Goal: Task Accomplishment & Management: Manage account settings

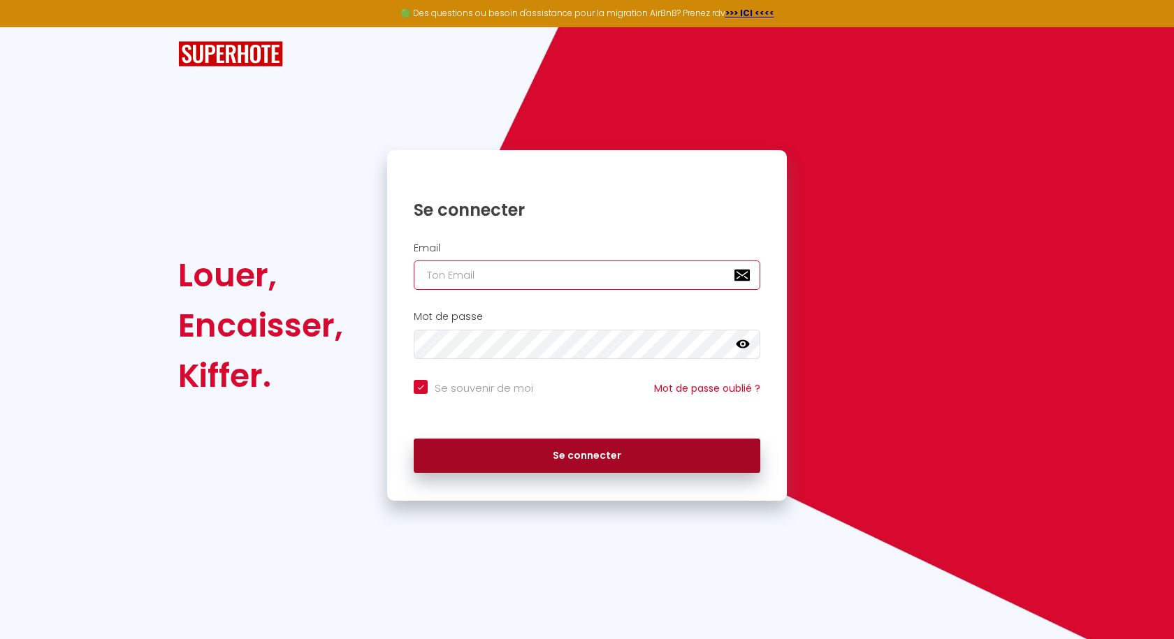
type input "[EMAIL_ADDRESS][DOMAIN_NAME]"
click at [589, 457] on button "Se connecter" at bounding box center [587, 456] width 347 height 35
checkbox input "true"
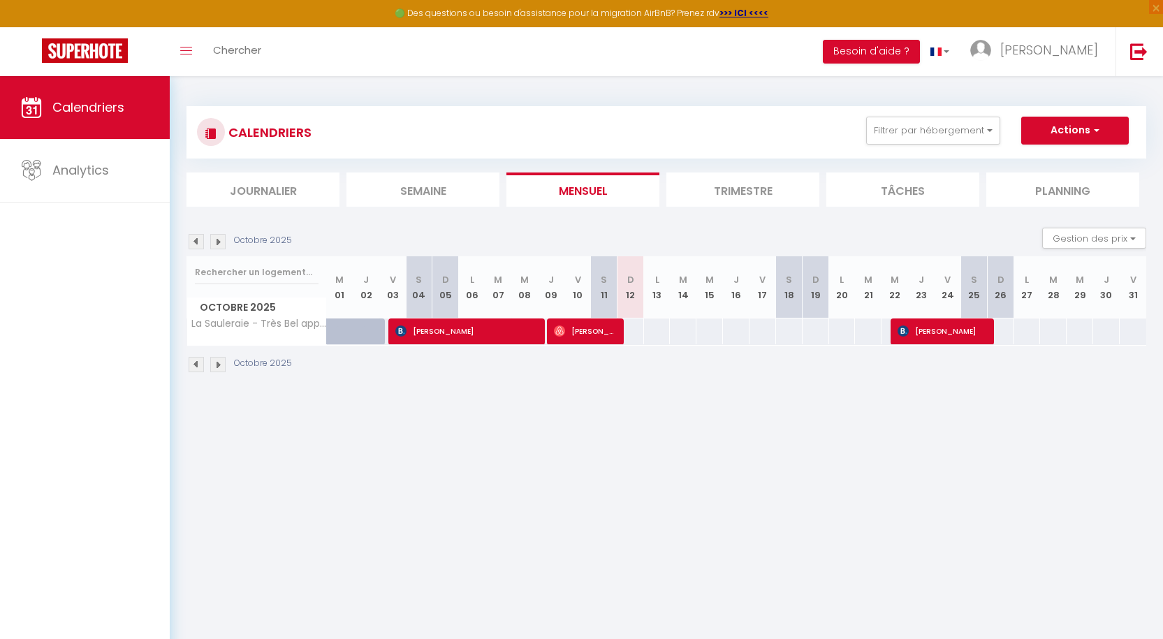
click at [220, 366] on img at bounding box center [217, 364] width 15 height 15
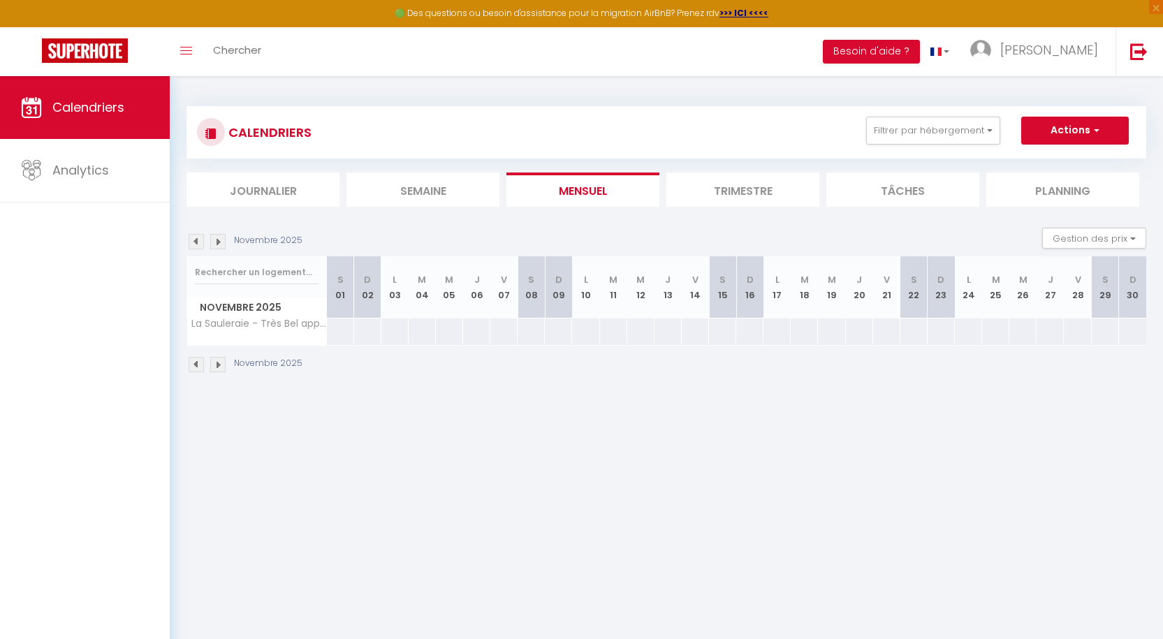
click at [216, 367] on img at bounding box center [217, 364] width 15 height 15
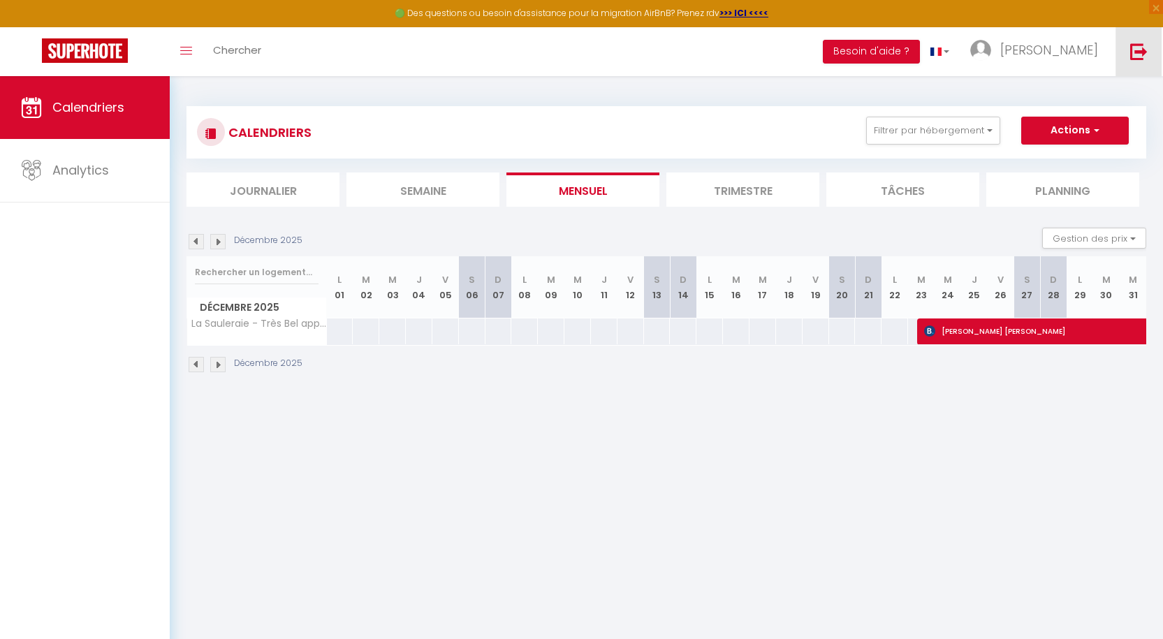
click at [1138, 51] on img at bounding box center [1139, 51] width 17 height 17
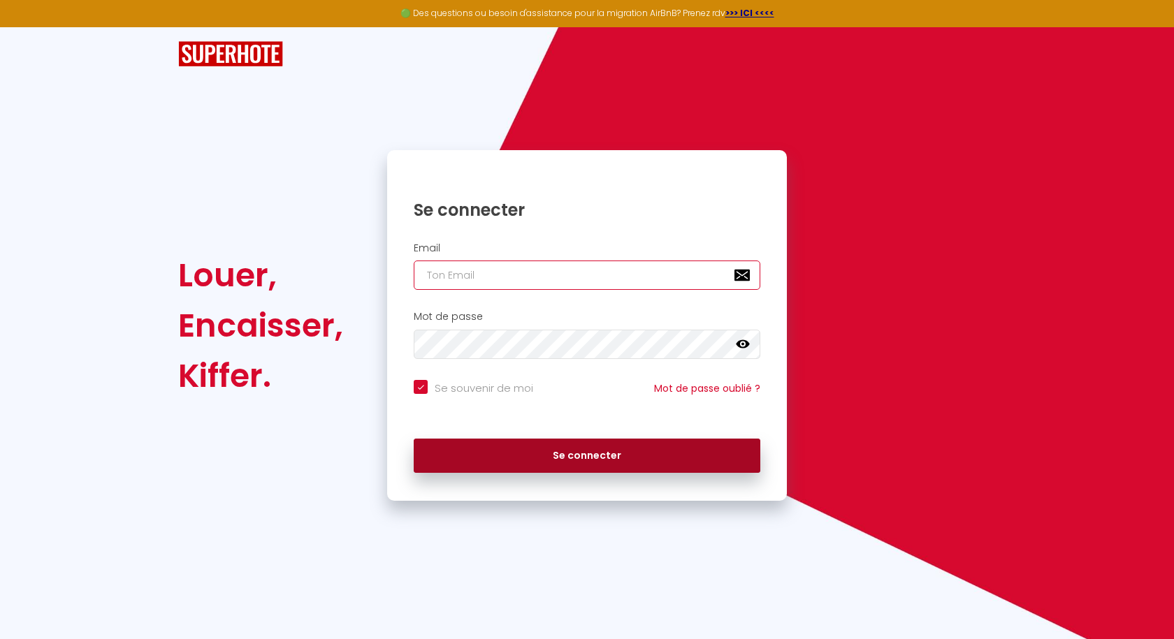
type input "[EMAIL_ADDRESS][DOMAIN_NAME]"
checkbox input "true"
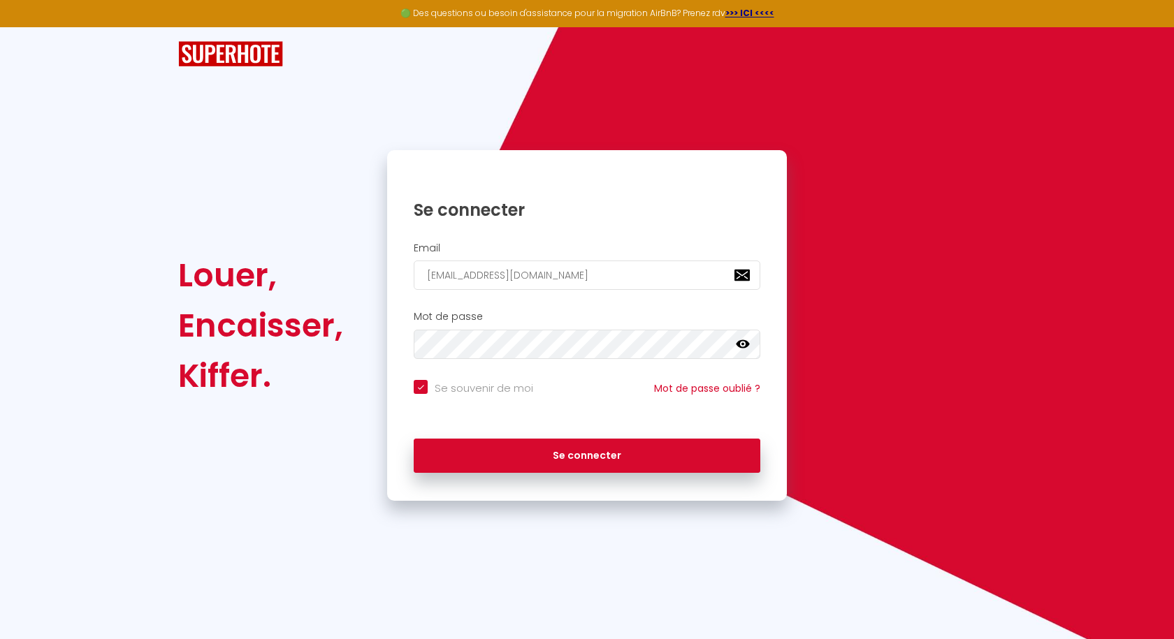
click at [284, 495] on div "Louer, Encaisser, Kiffer." at bounding box center [273, 325] width 209 height 351
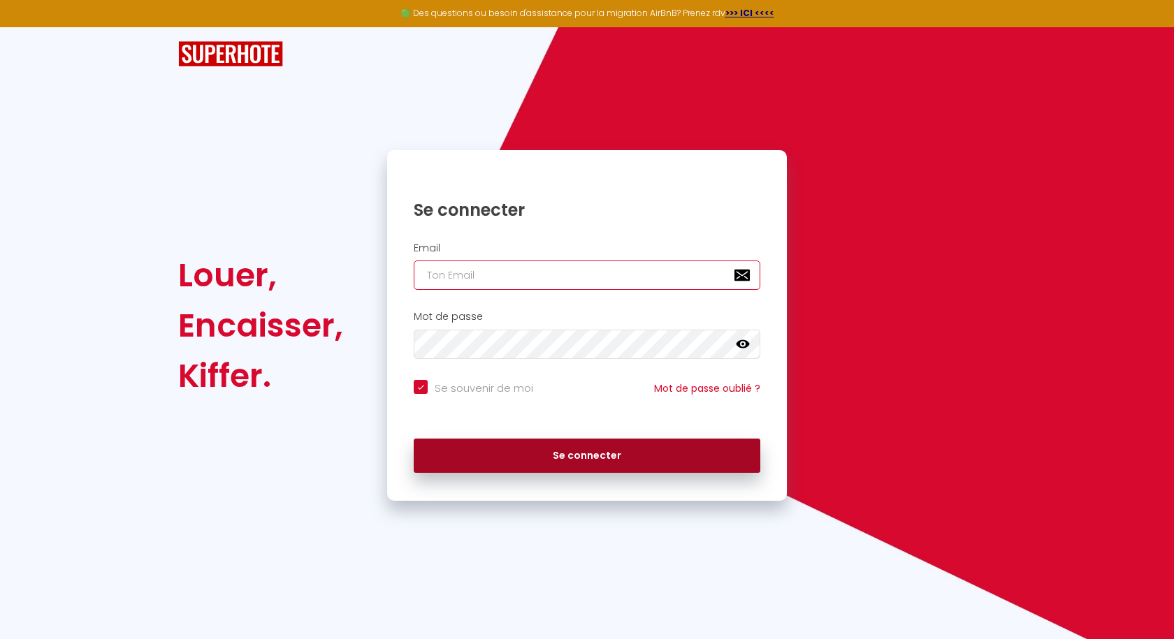
type input "[EMAIL_ADDRESS][DOMAIN_NAME]"
click at [577, 453] on button "Se connecter" at bounding box center [587, 456] width 347 height 35
checkbox input "true"
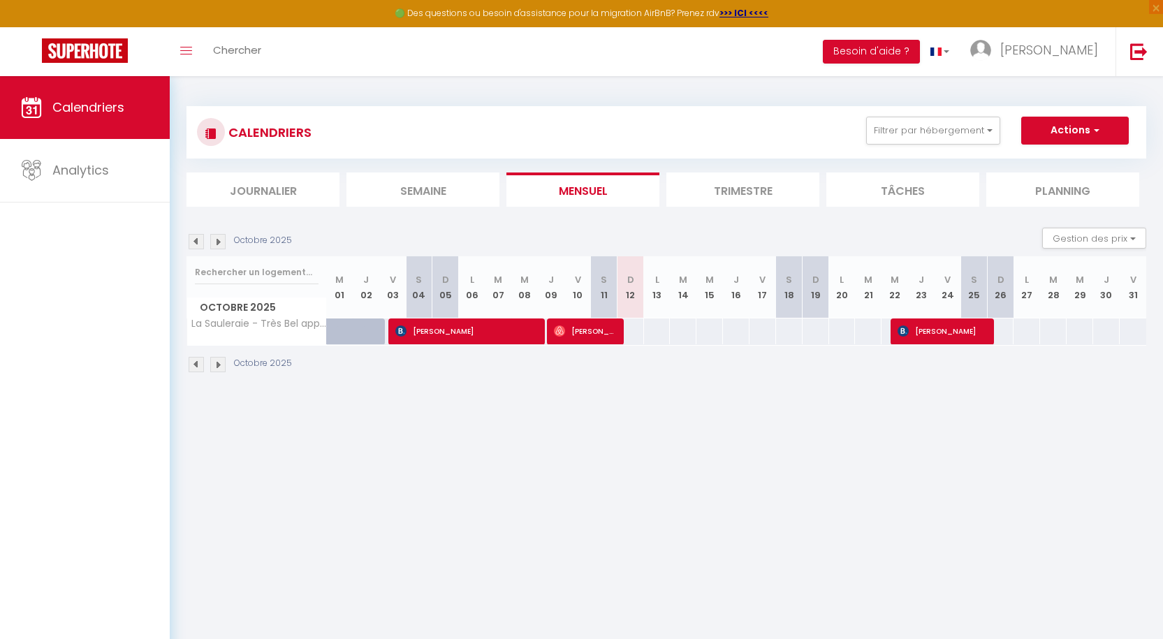
click at [216, 368] on img at bounding box center [217, 364] width 15 height 15
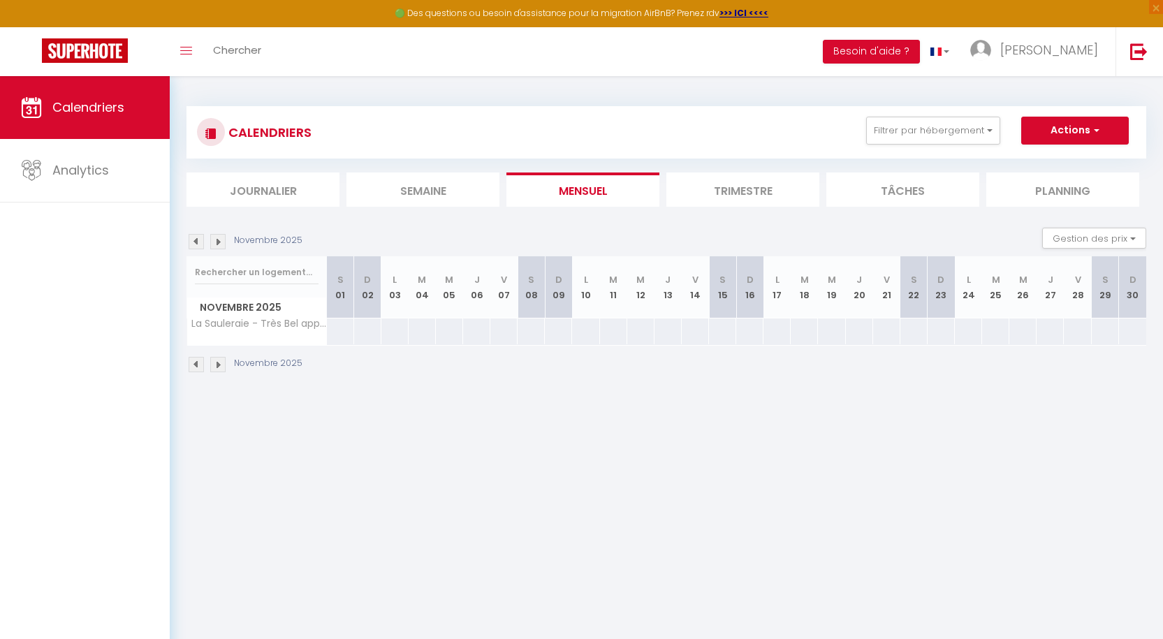
click at [216, 368] on img at bounding box center [217, 364] width 15 height 15
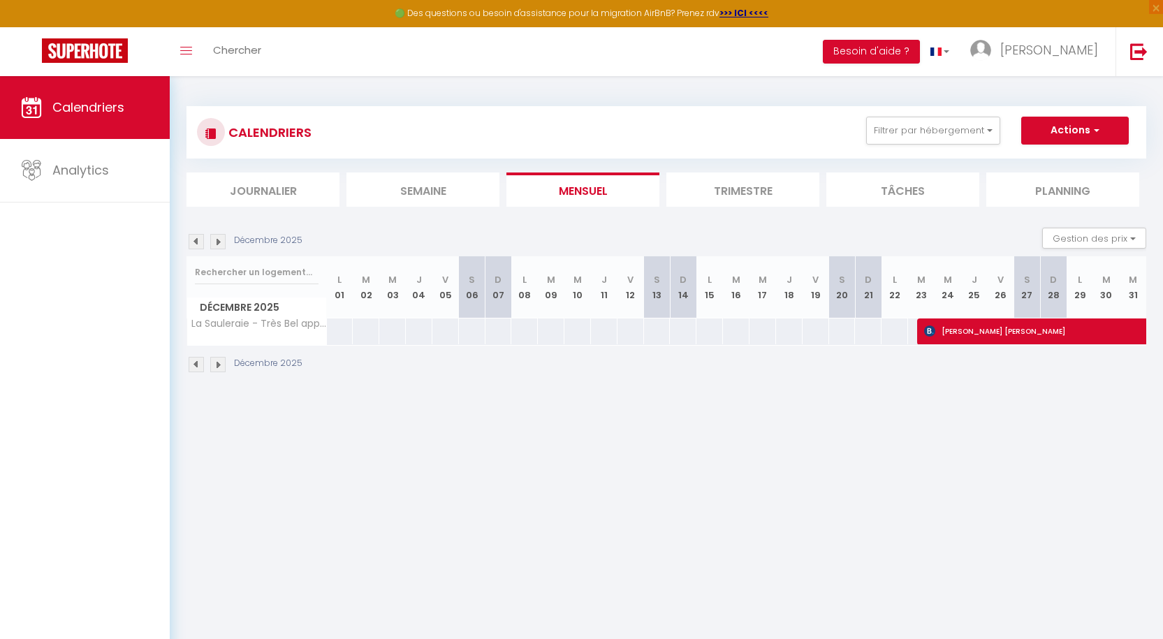
click at [216, 368] on img at bounding box center [217, 364] width 15 height 15
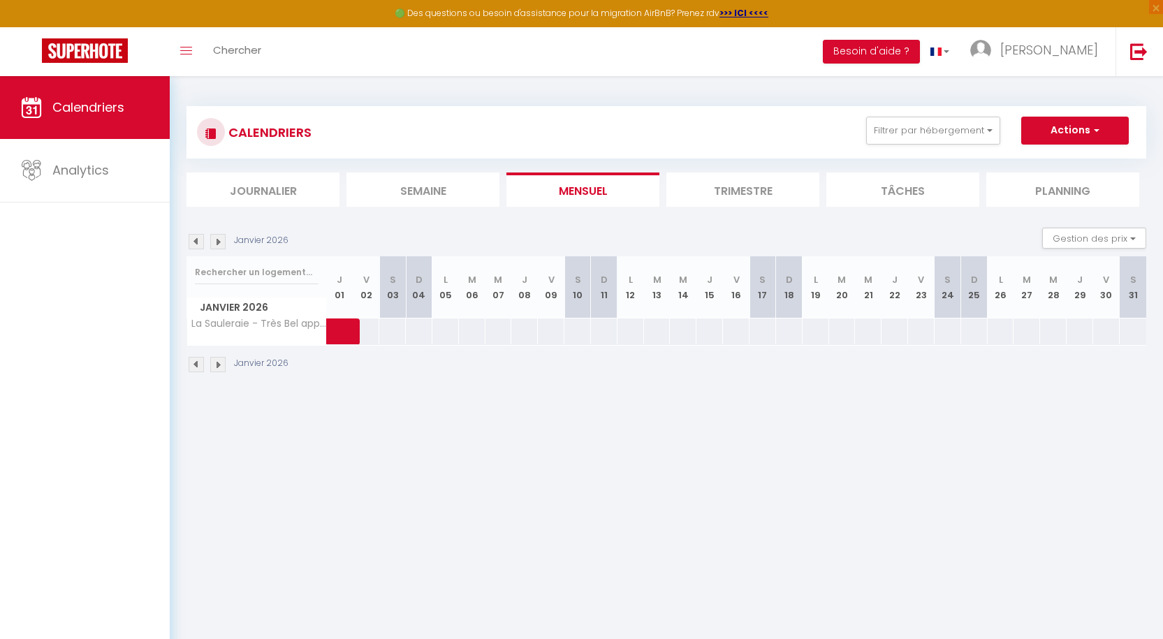
click at [216, 368] on img at bounding box center [217, 364] width 15 height 15
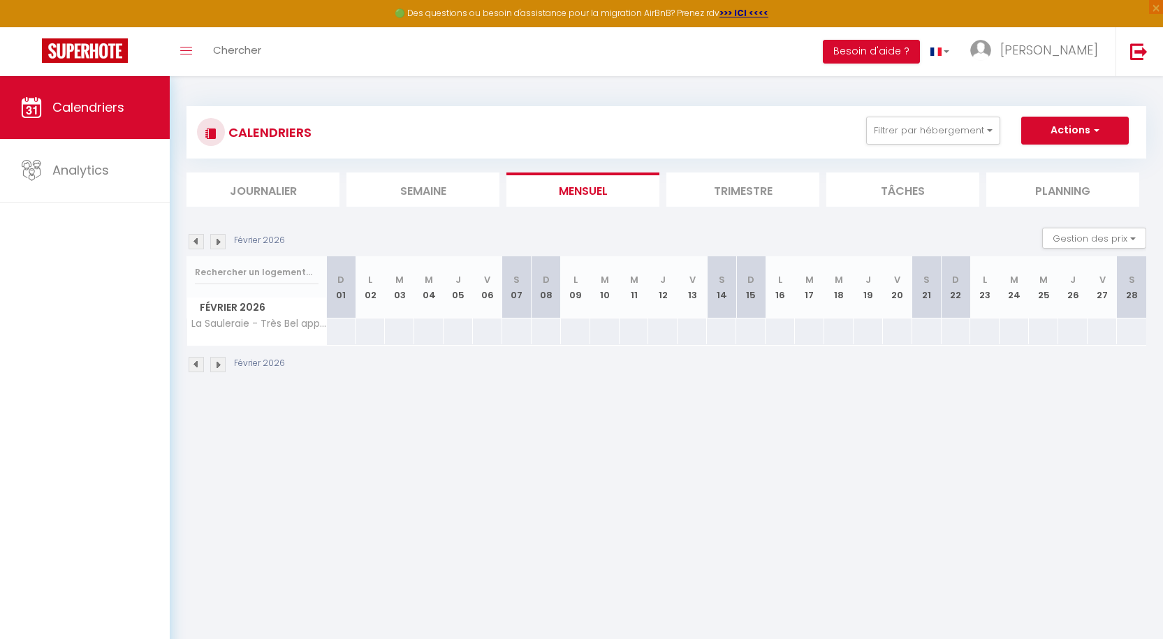
click at [216, 368] on img at bounding box center [217, 364] width 15 height 15
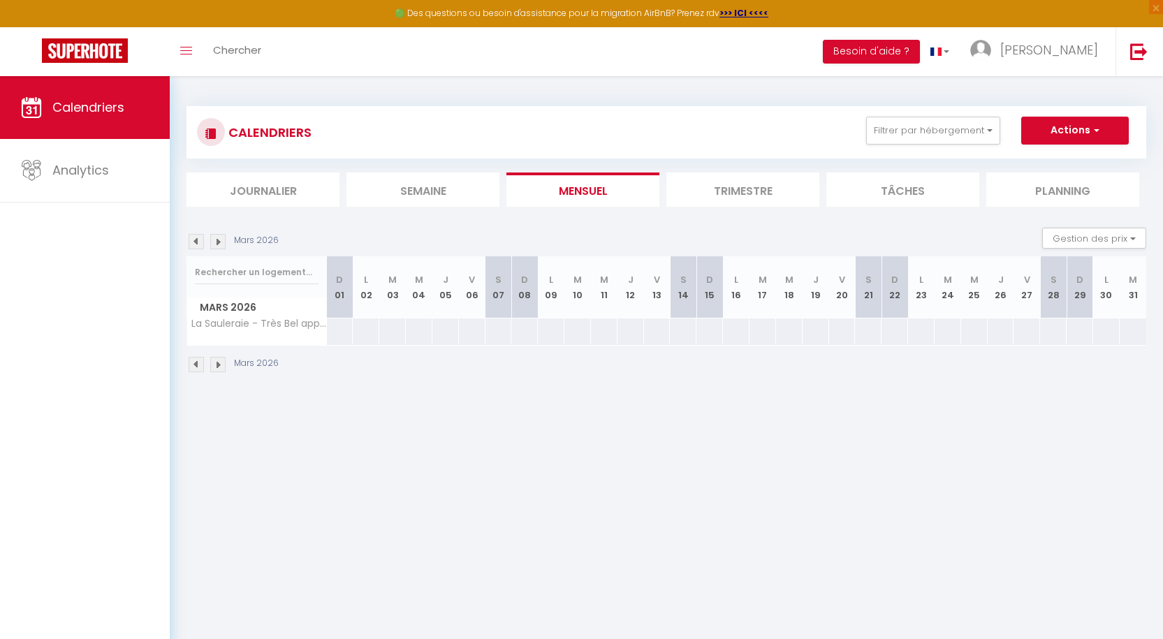
click at [216, 368] on img at bounding box center [217, 364] width 15 height 15
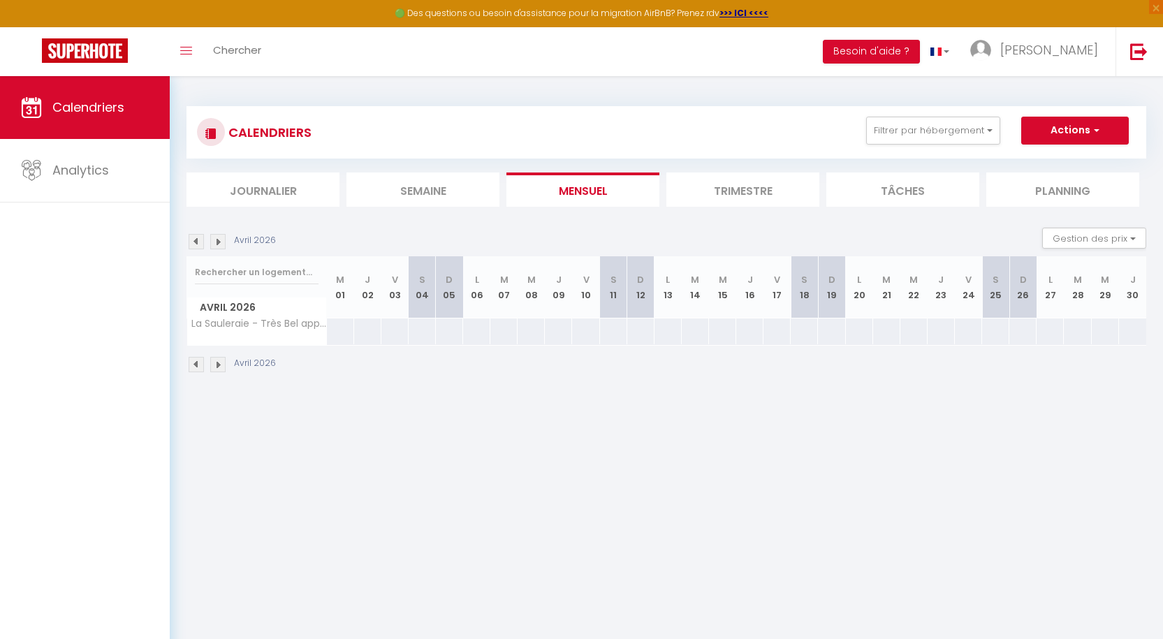
click at [216, 368] on img at bounding box center [217, 364] width 15 height 15
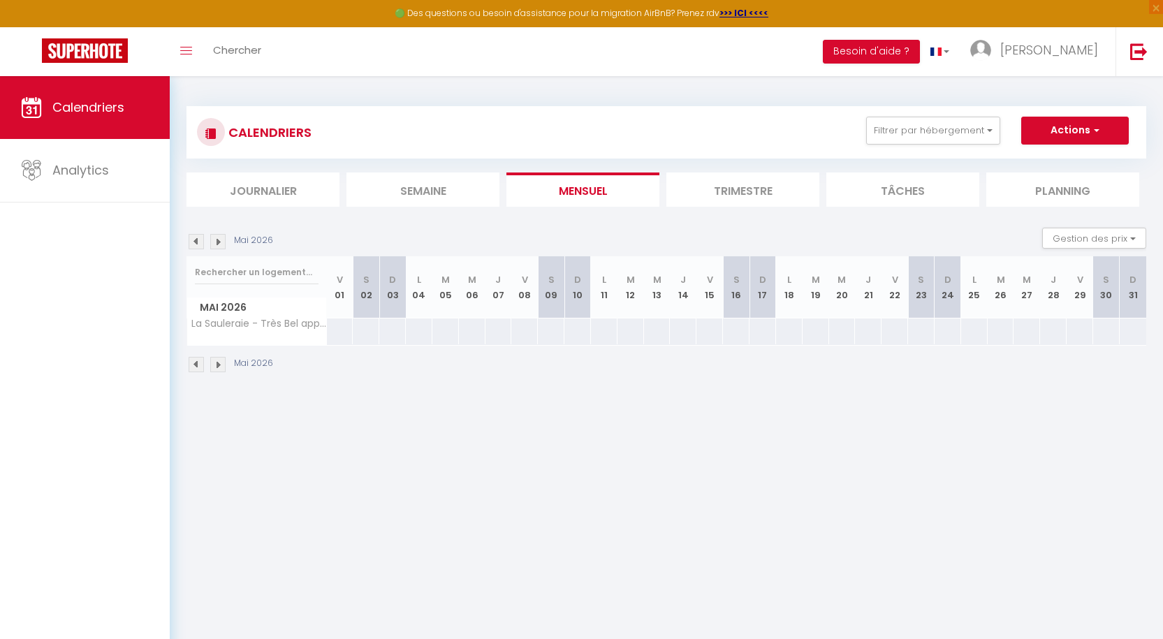
click at [217, 367] on img at bounding box center [217, 364] width 15 height 15
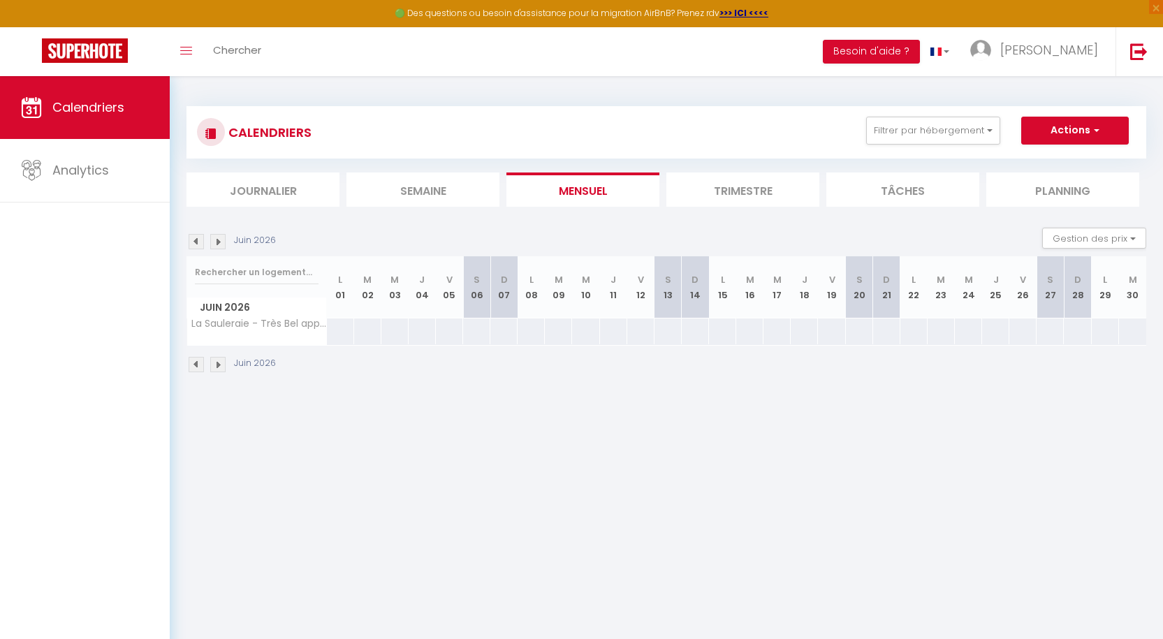
click at [217, 367] on img at bounding box center [217, 364] width 15 height 15
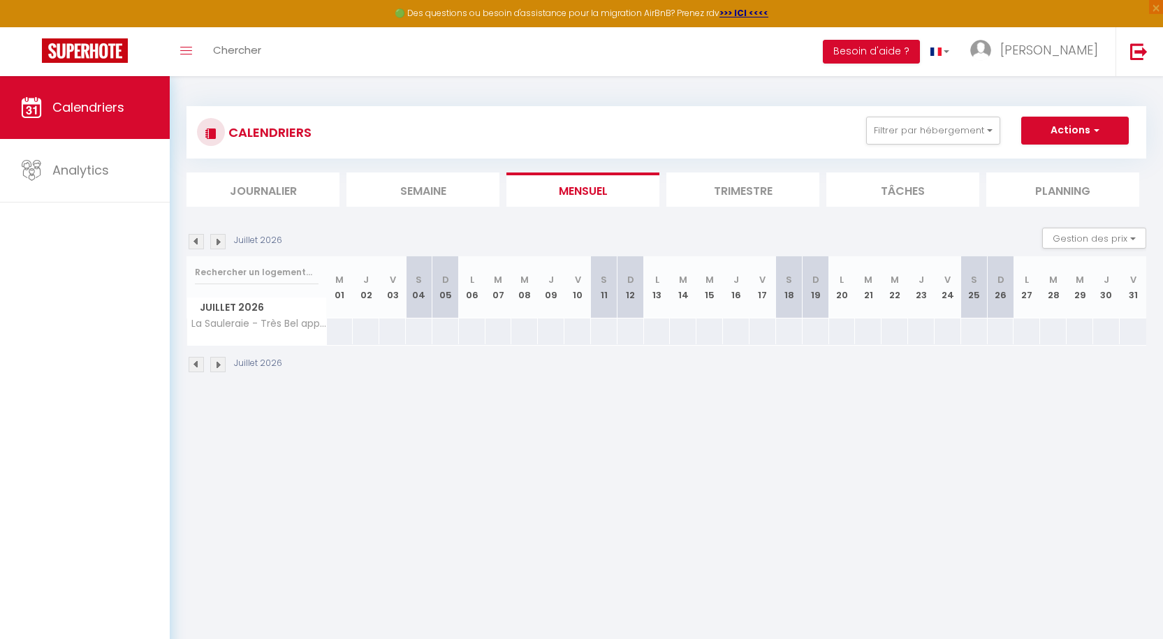
click at [217, 367] on img at bounding box center [217, 364] width 15 height 15
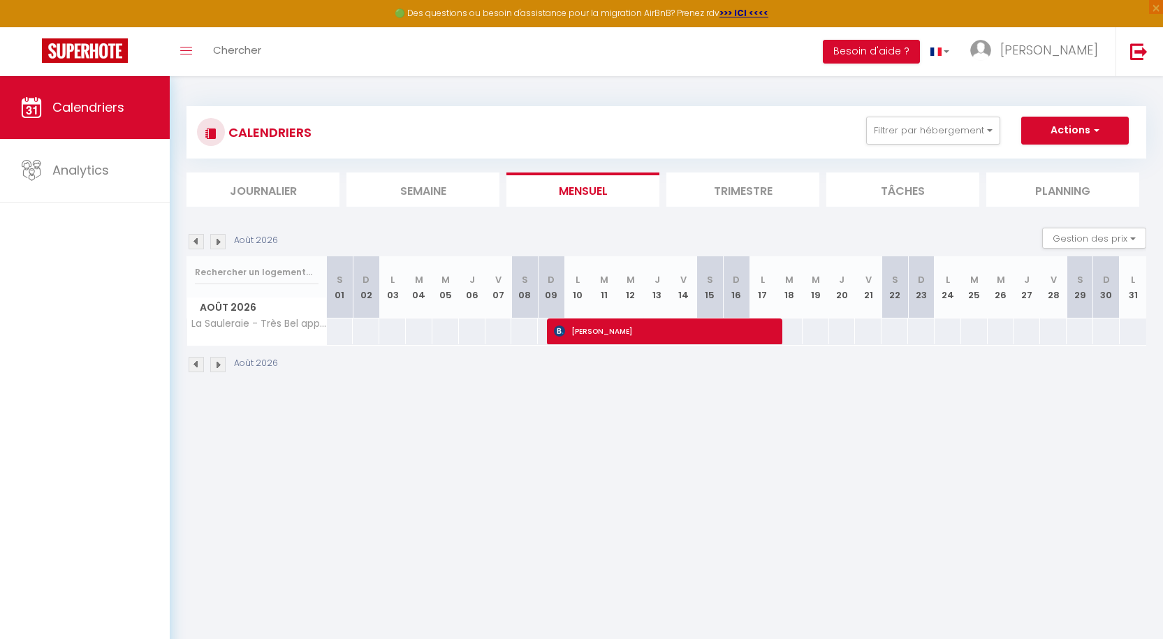
click at [219, 367] on img at bounding box center [217, 364] width 15 height 15
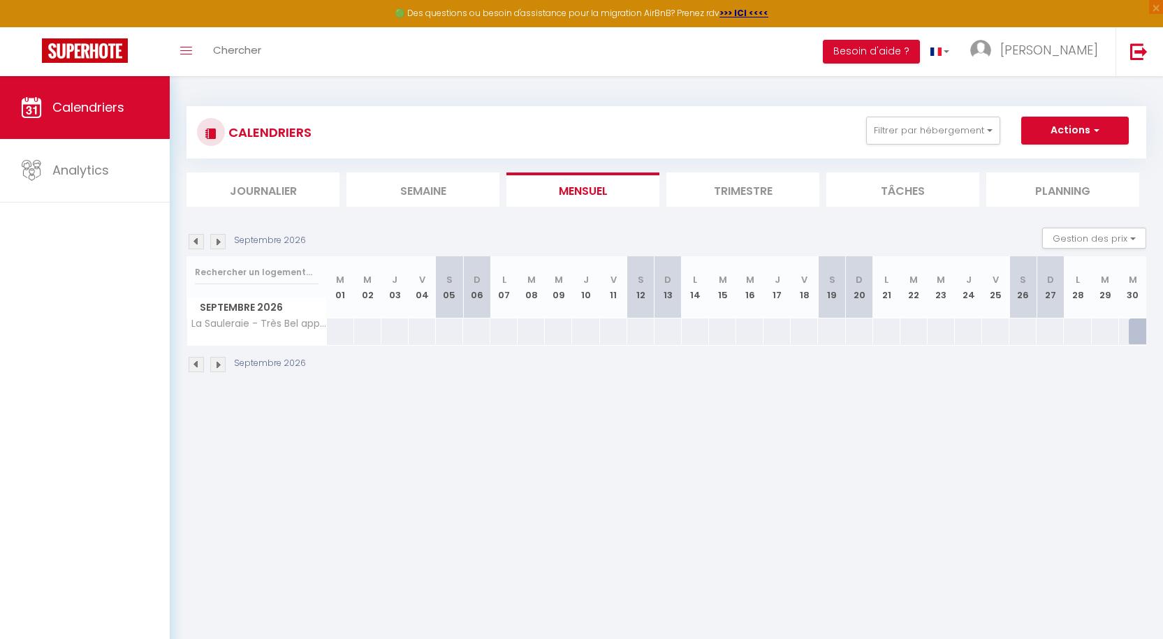
click at [195, 365] on img at bounding box center [196, 364] width 15 height 15
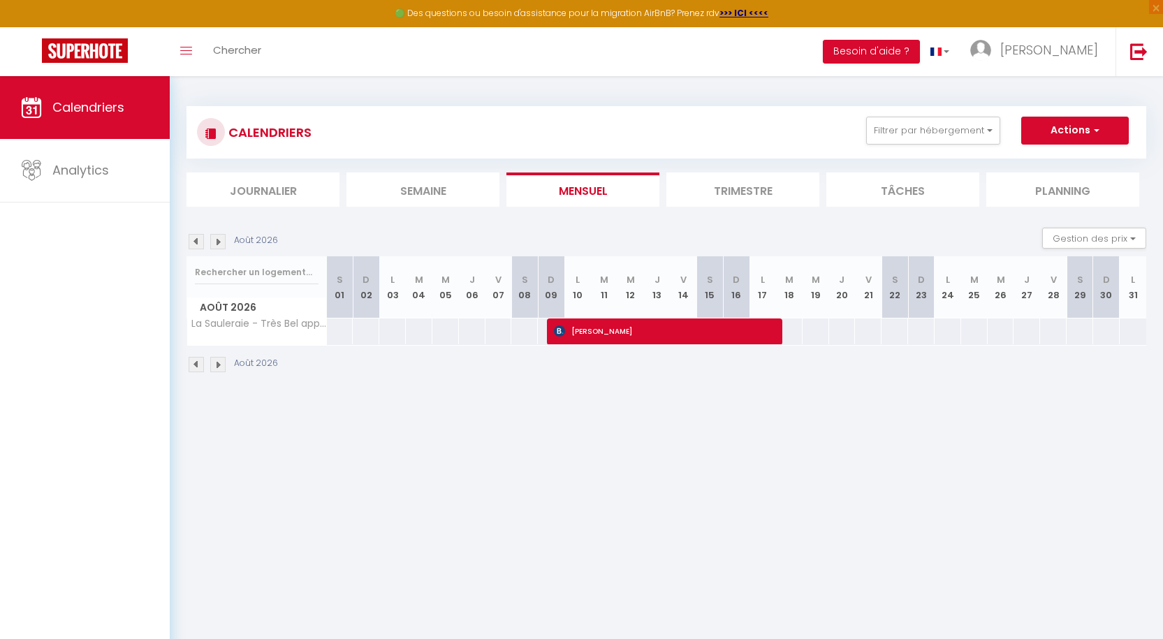
click at [195, 365] on img at bounding box center [196, 364] width 15 height 15
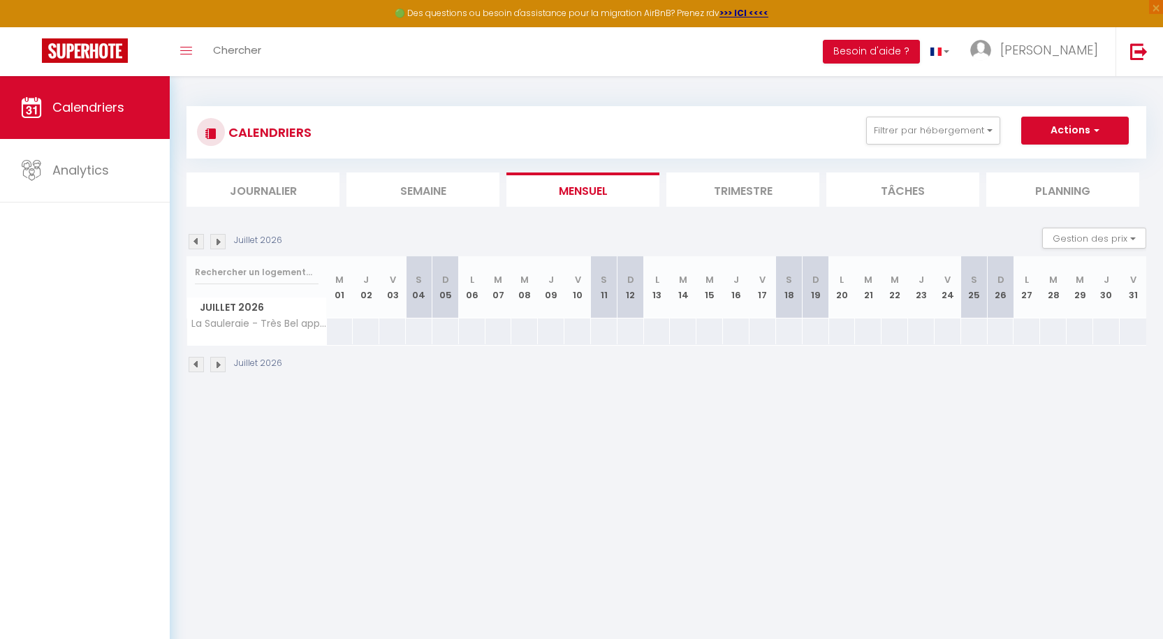
click at [195, 365] on img at bounding box center [196, 364] width 15 height 15
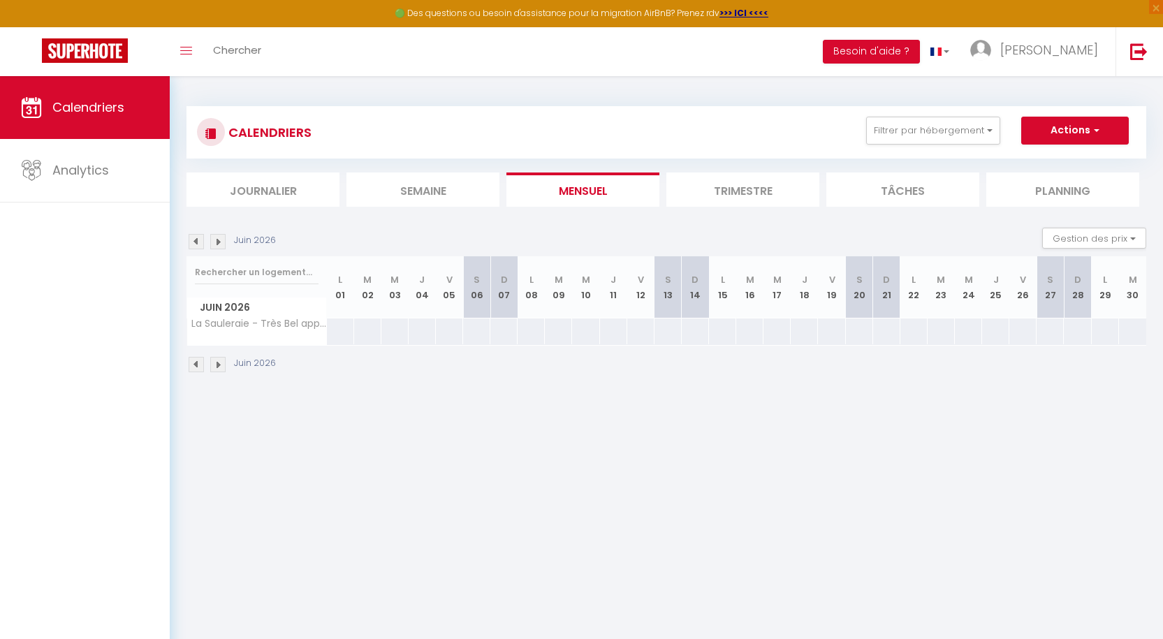
click at [195, 365] on img at bounding box center [196, 364] width 15 height 15
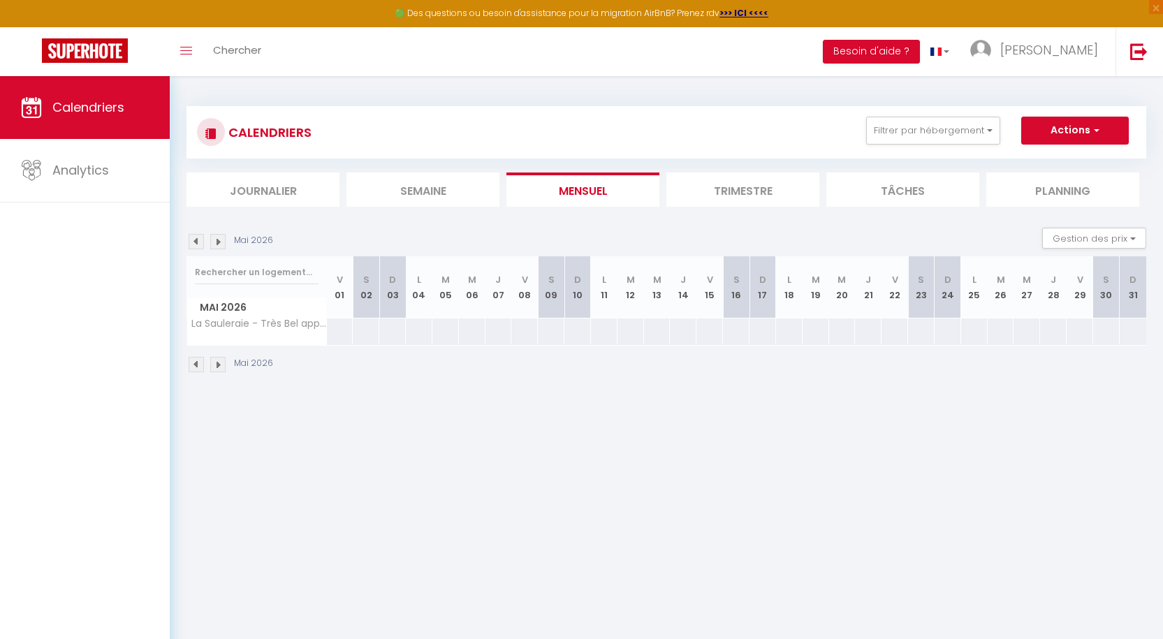
click at [195, 365] on img at bounding box center [196, 364] width 15 height 15
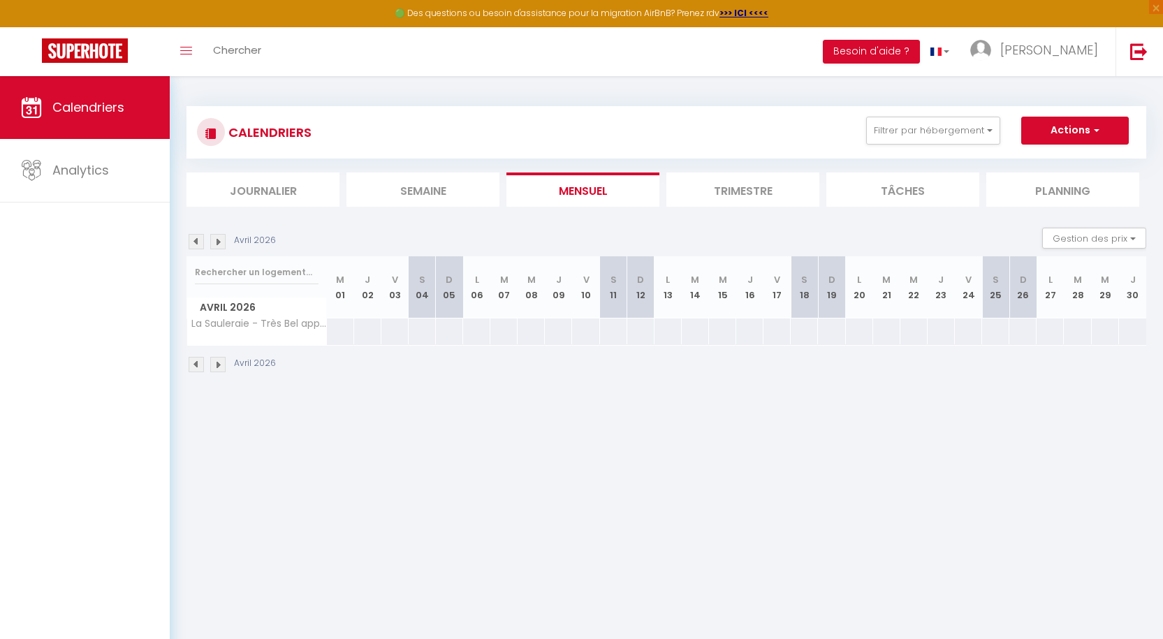
click at [195, 365] on img at bounding box center [196, 364] width 15 height 15
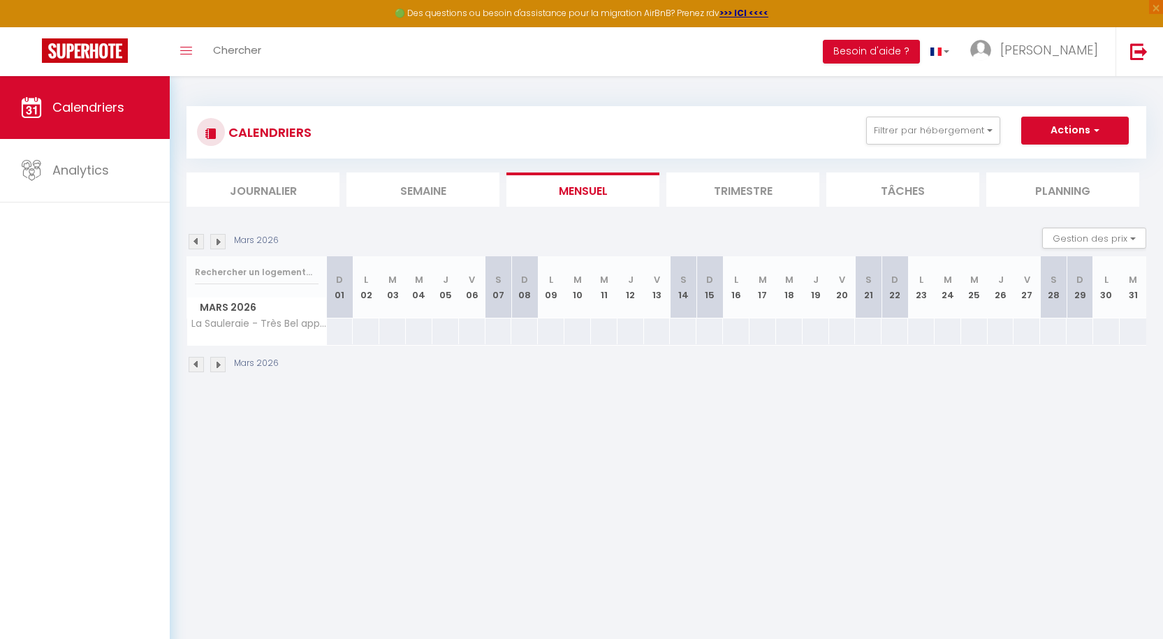
click at [195, 365] on img at bounding box center [196, 364] width 15 height 15
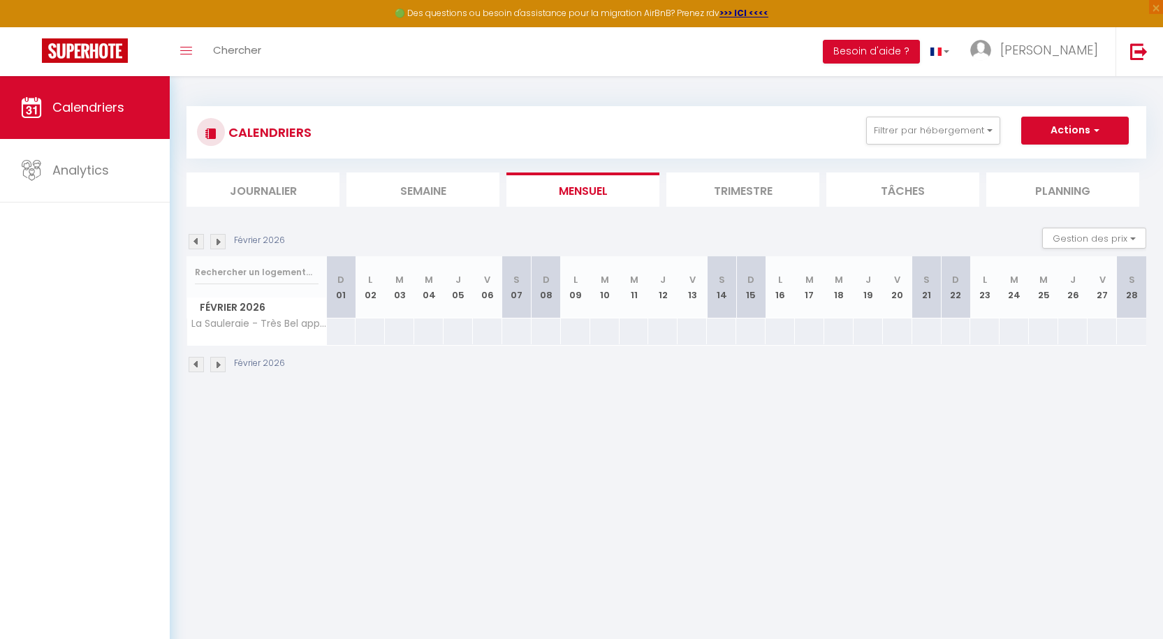
click at [195, 365] on img at bounding box center [196, 364] width 15 height 15
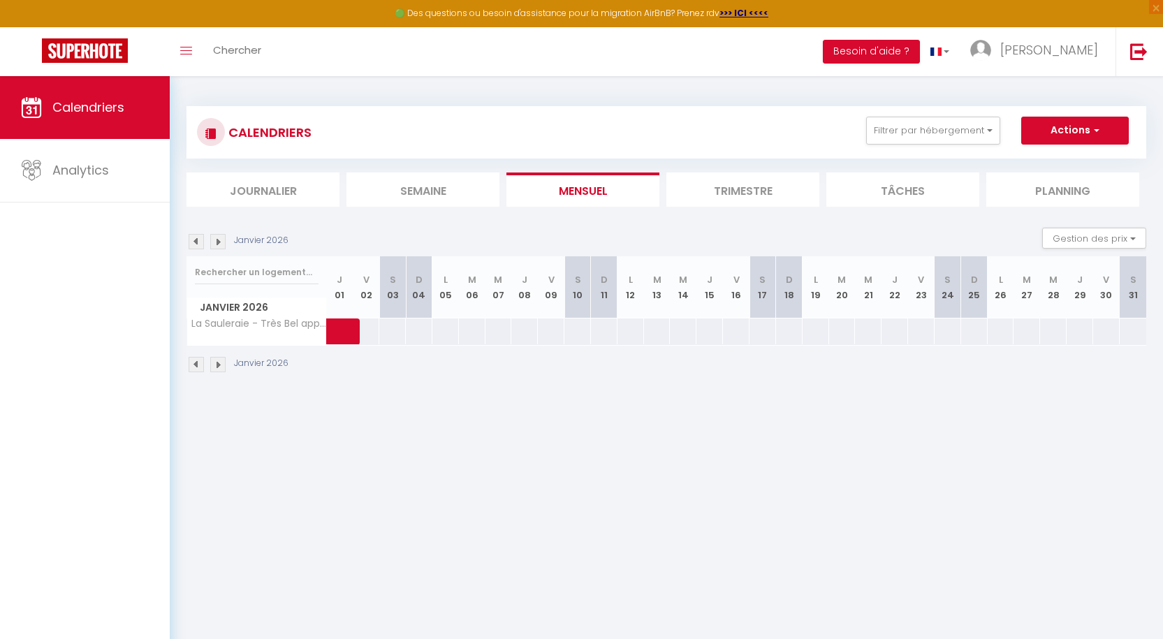
click at [195, 365] on img at bounding box center [196, 364] width 15 height 15
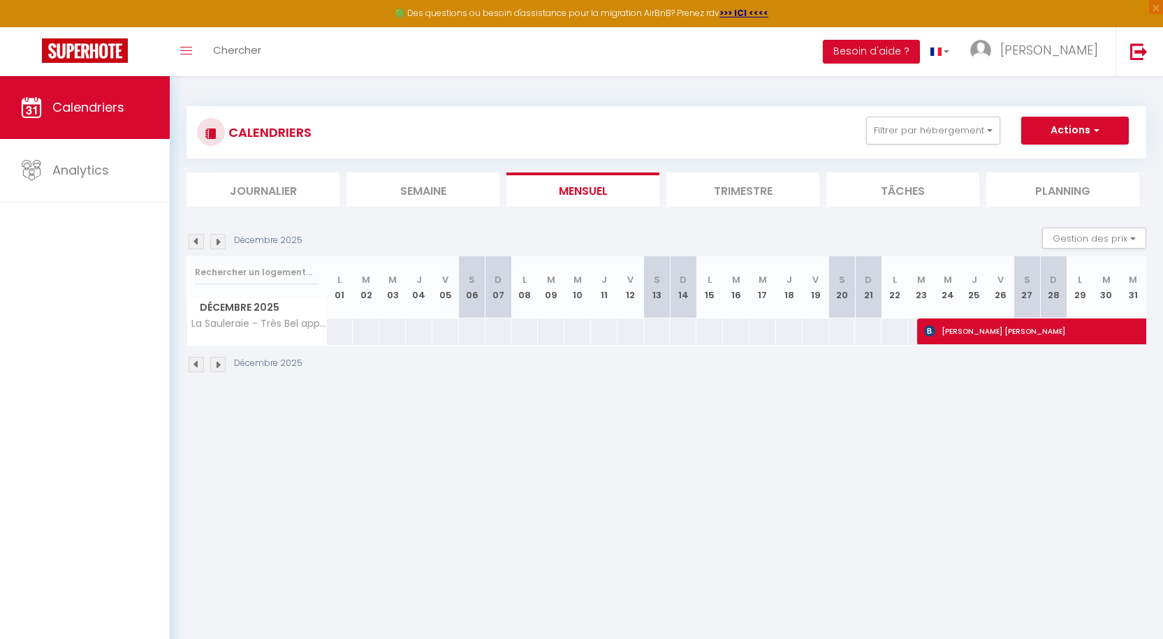
click at [196, 366] on img at bounding box center [196, 364] width 15 height 15
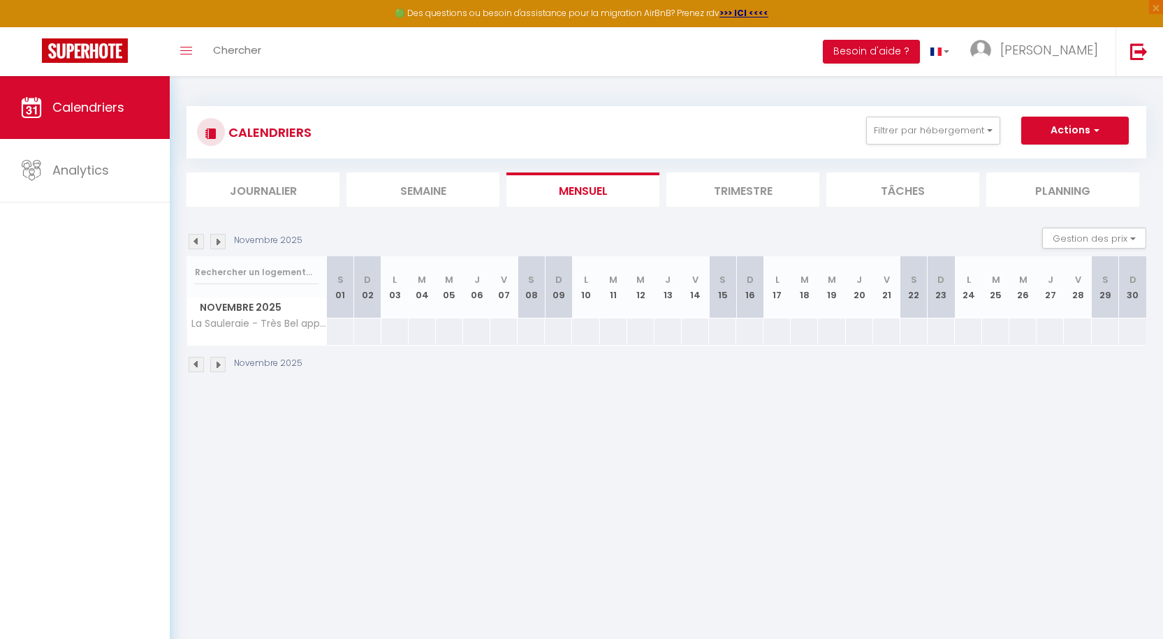
click at [196, 367] on img at bounding box center [196, 364] width 15 height 15
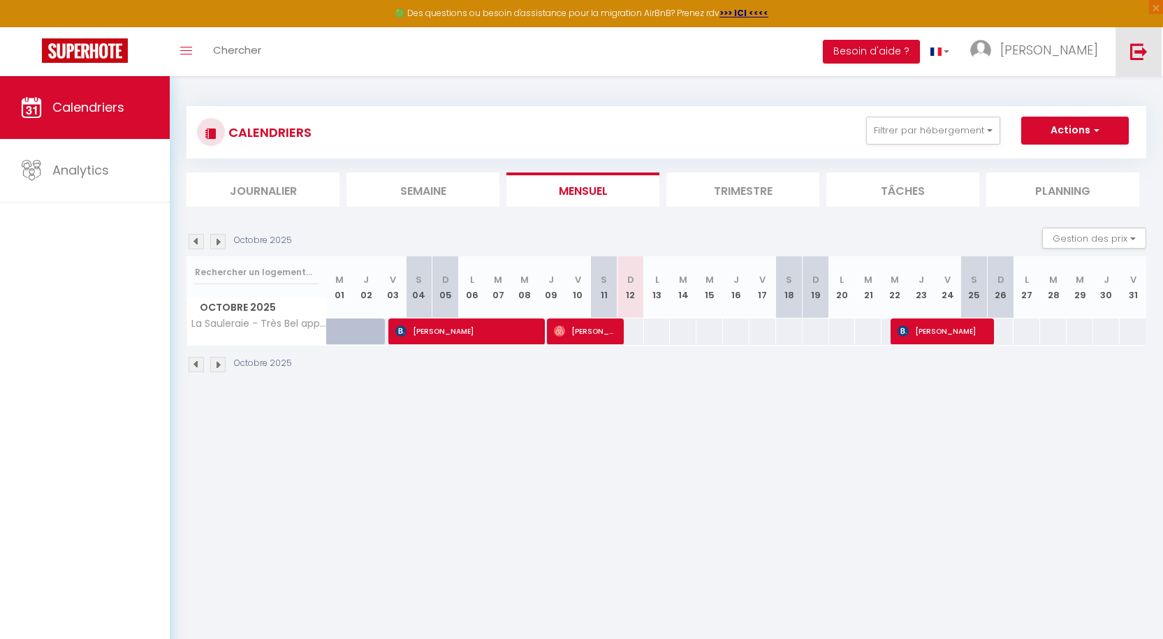
click at [1138, 54] on img at bounding box center [1139, 51] width 17 height 17
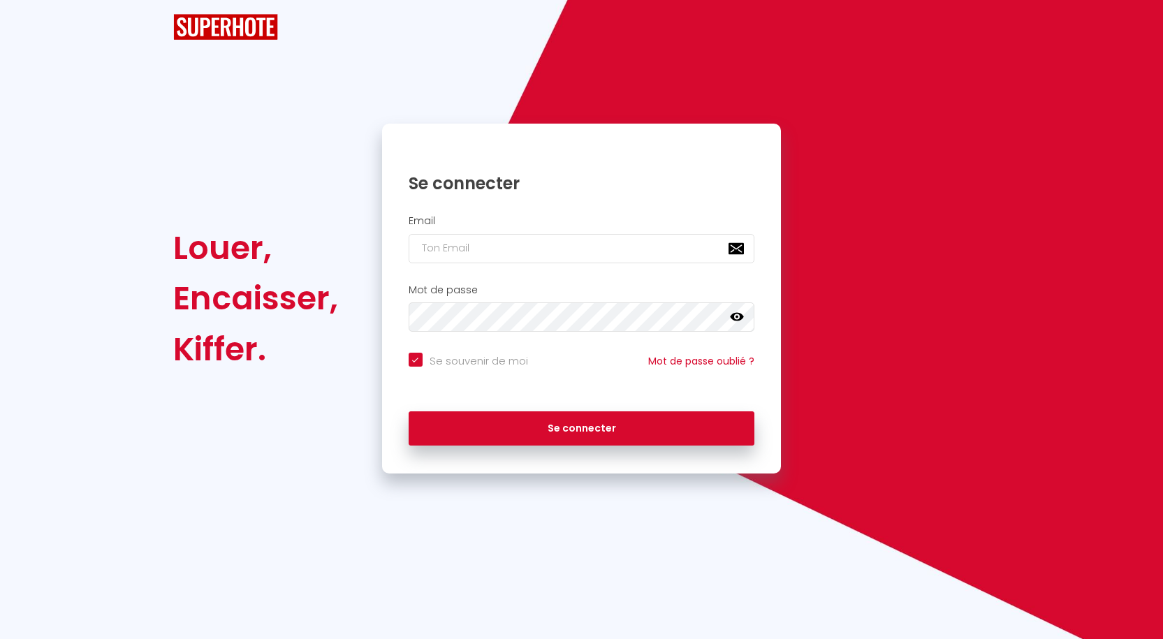
checkbox input "true"
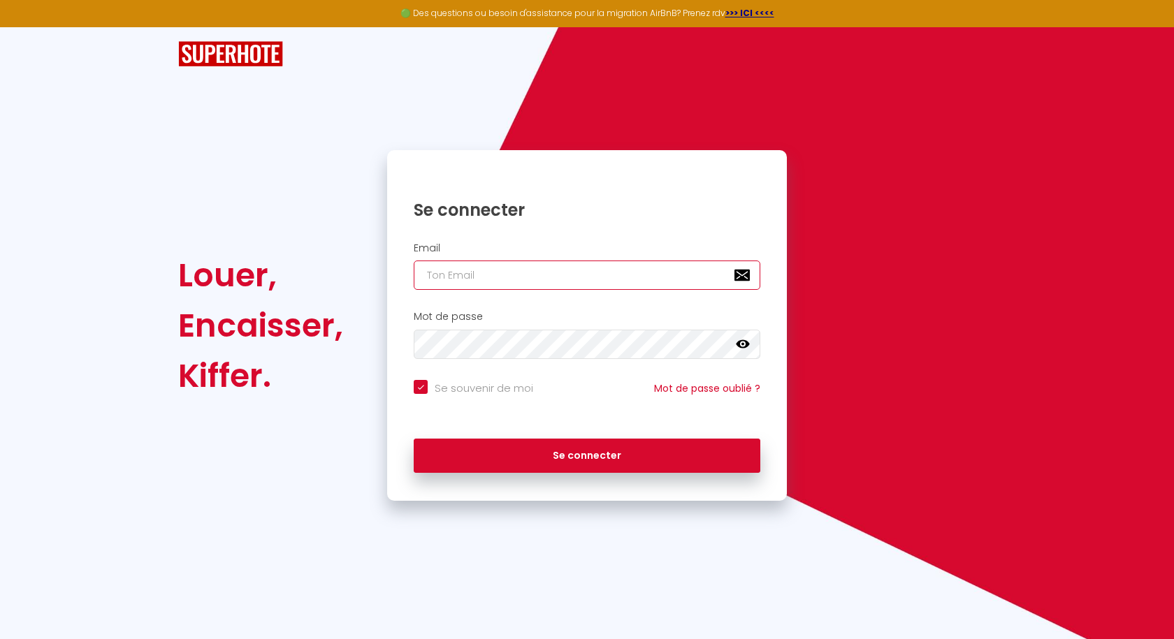
type input "[EMAIL_ADDRESS][DOMAIN_NAME]"
checkbox input "true"
